Goal: Information Seeking & Learning: Check status

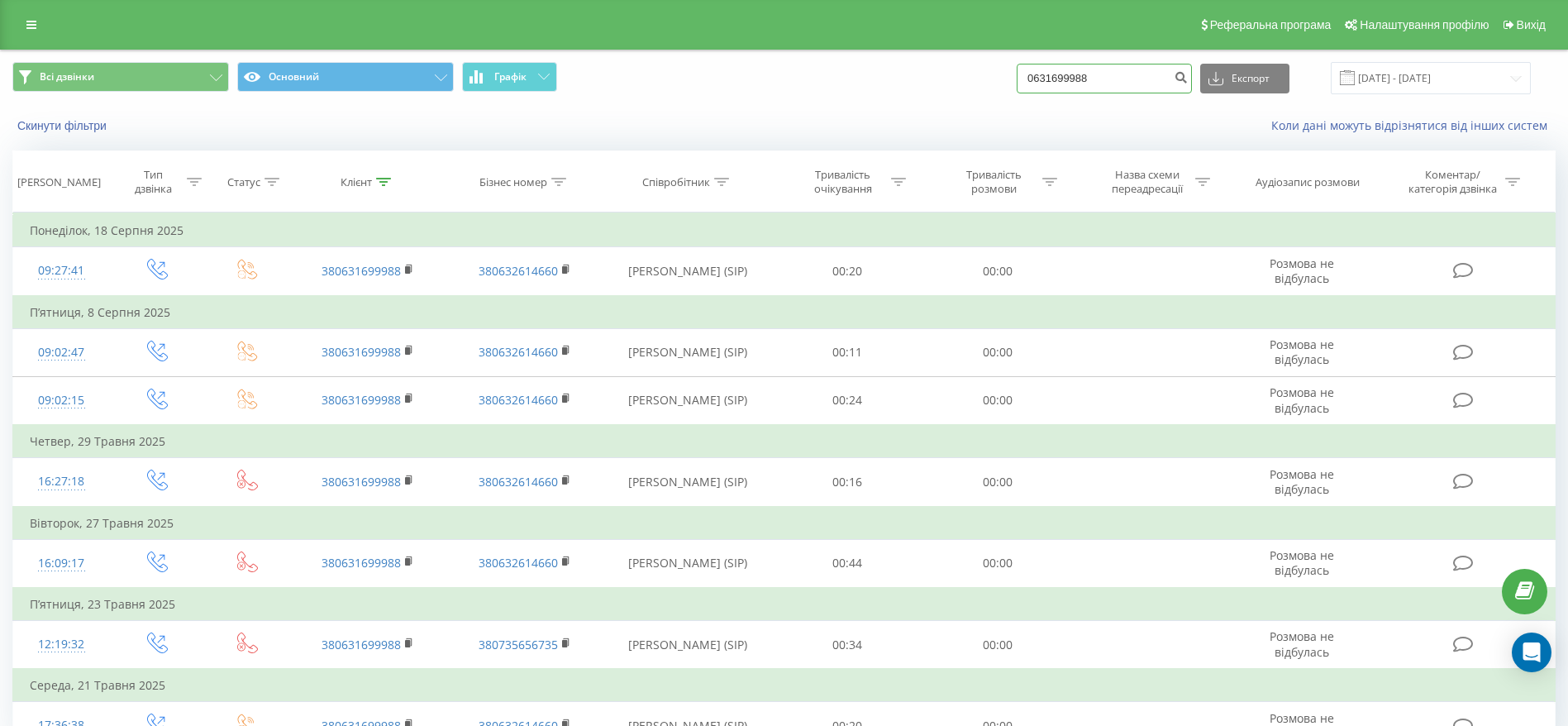
click at [1151, 77] on input "0631699988" at bounding box center [1104, 78] width 175 height 30
paste input "508524665"
type input "0508524665"
click at [1188, 77] on icon "submit" at bounding box center [1181, 75] width 14 height 10
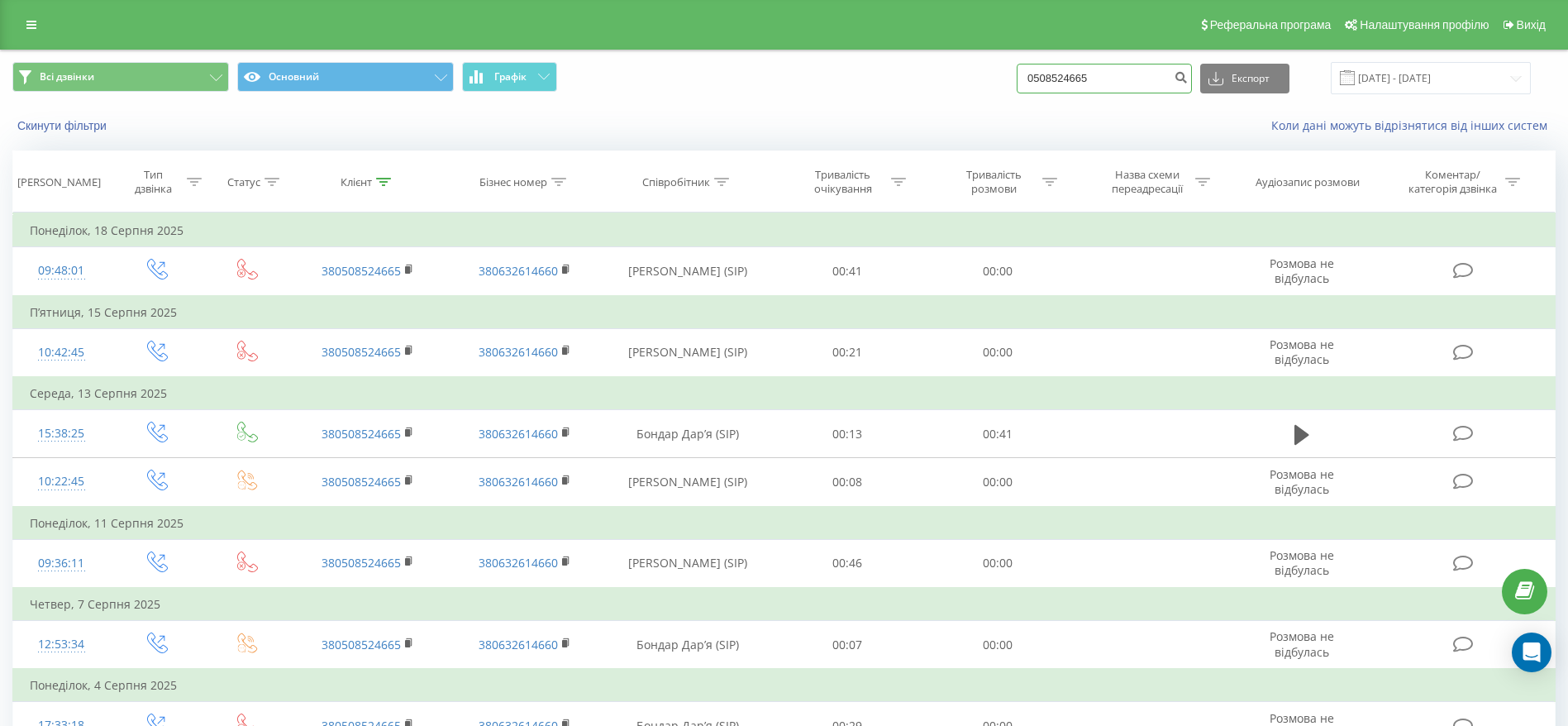
click at [1109, 84] on input "0508524665" at bounding box center [1104, 78] width 175 height 30
paste input "38093399559"
type input "380933995595"
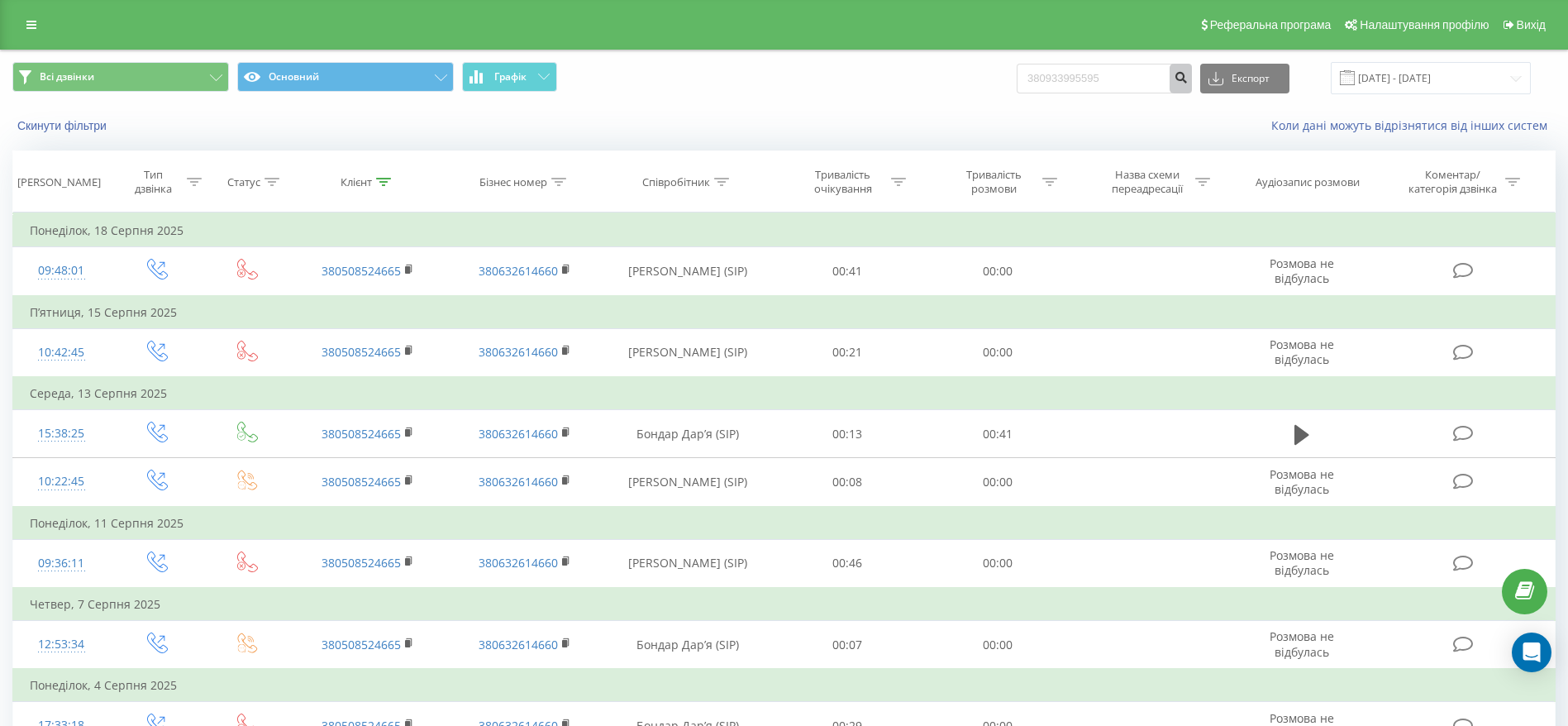
click at [1188, 79] on icon "submit" at bounding box center [1181, 75] width 14 height 10
